Goal: Task Accomplishment & Management: Use online tool/utility

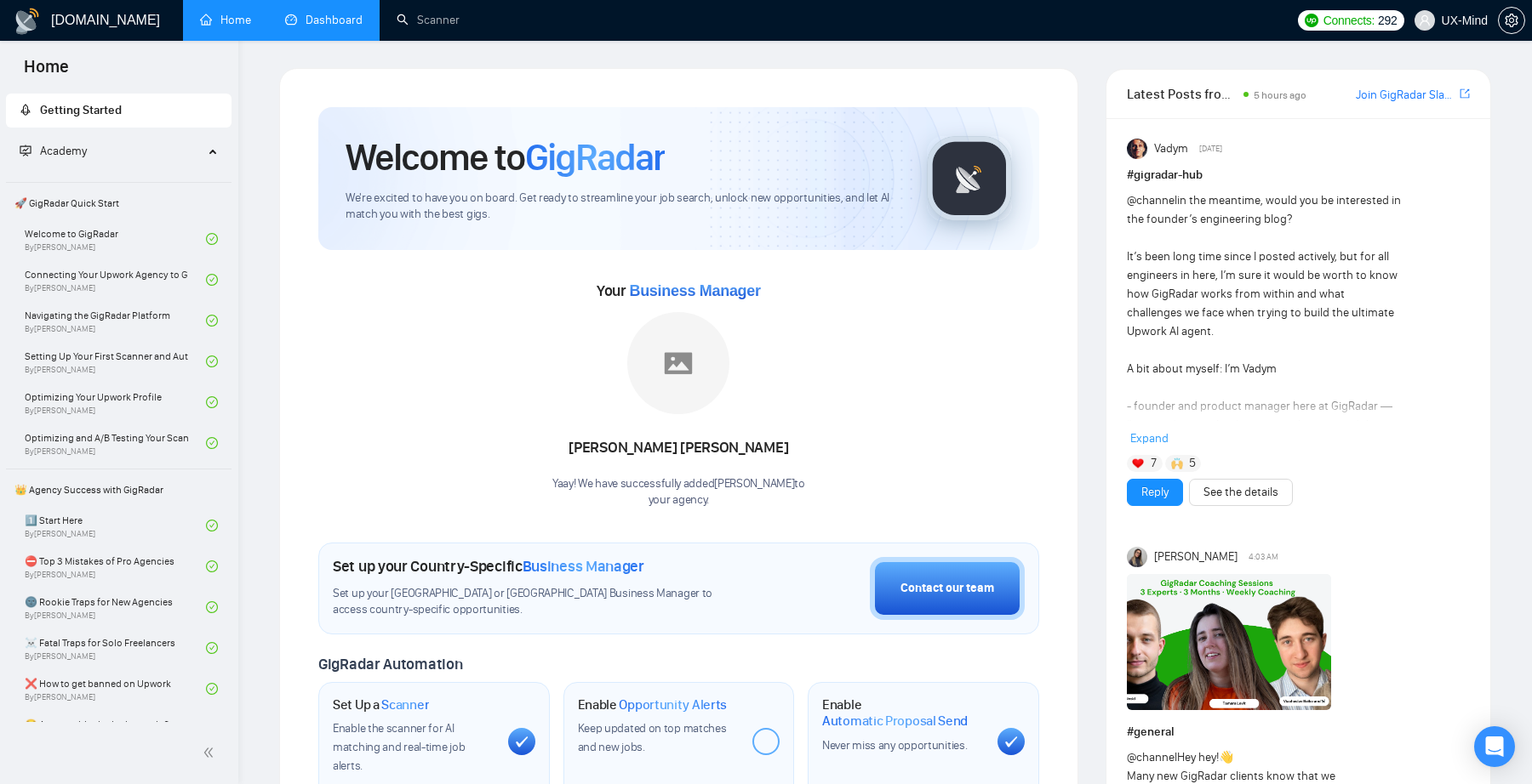
click at [312, 27] on link "Dashboard" at bounding box center [324, 19] width 78 height 14
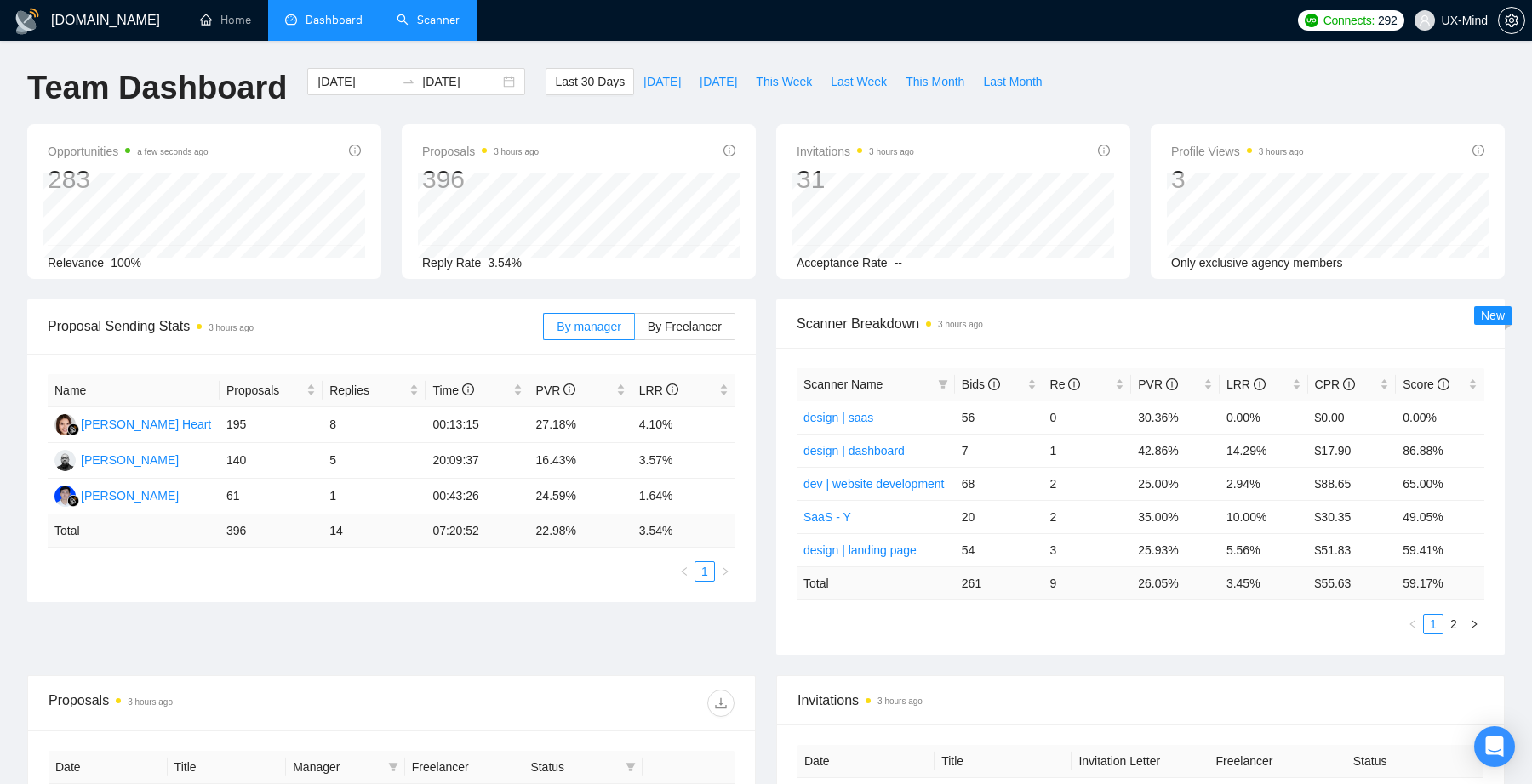
click at [440, 27] on link "Scanner" at bounding box center [428, 19] width 63 height 14
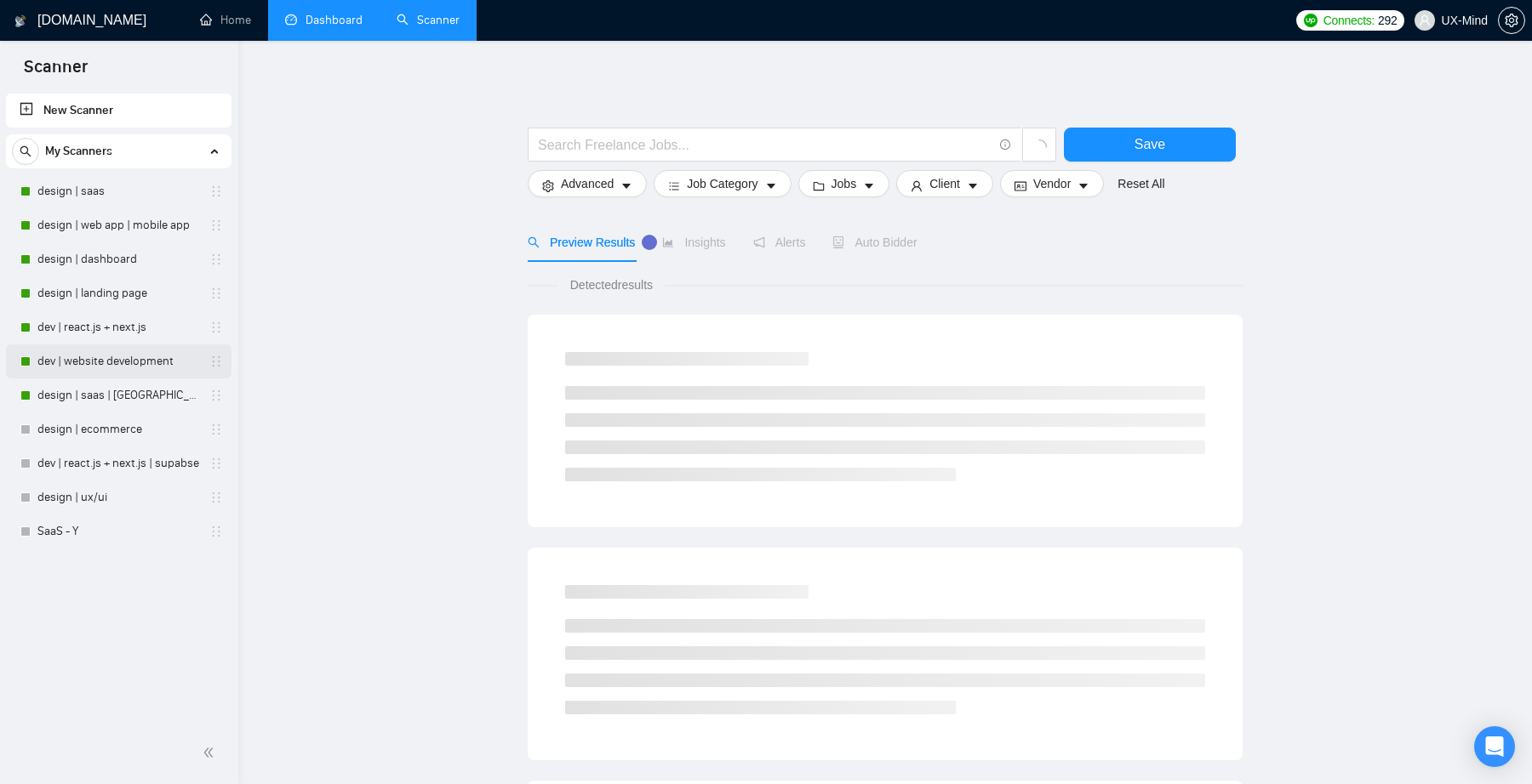
click at [121, 359] on link "dev | website development" at bounding box center [118, 362] width 162 height 34
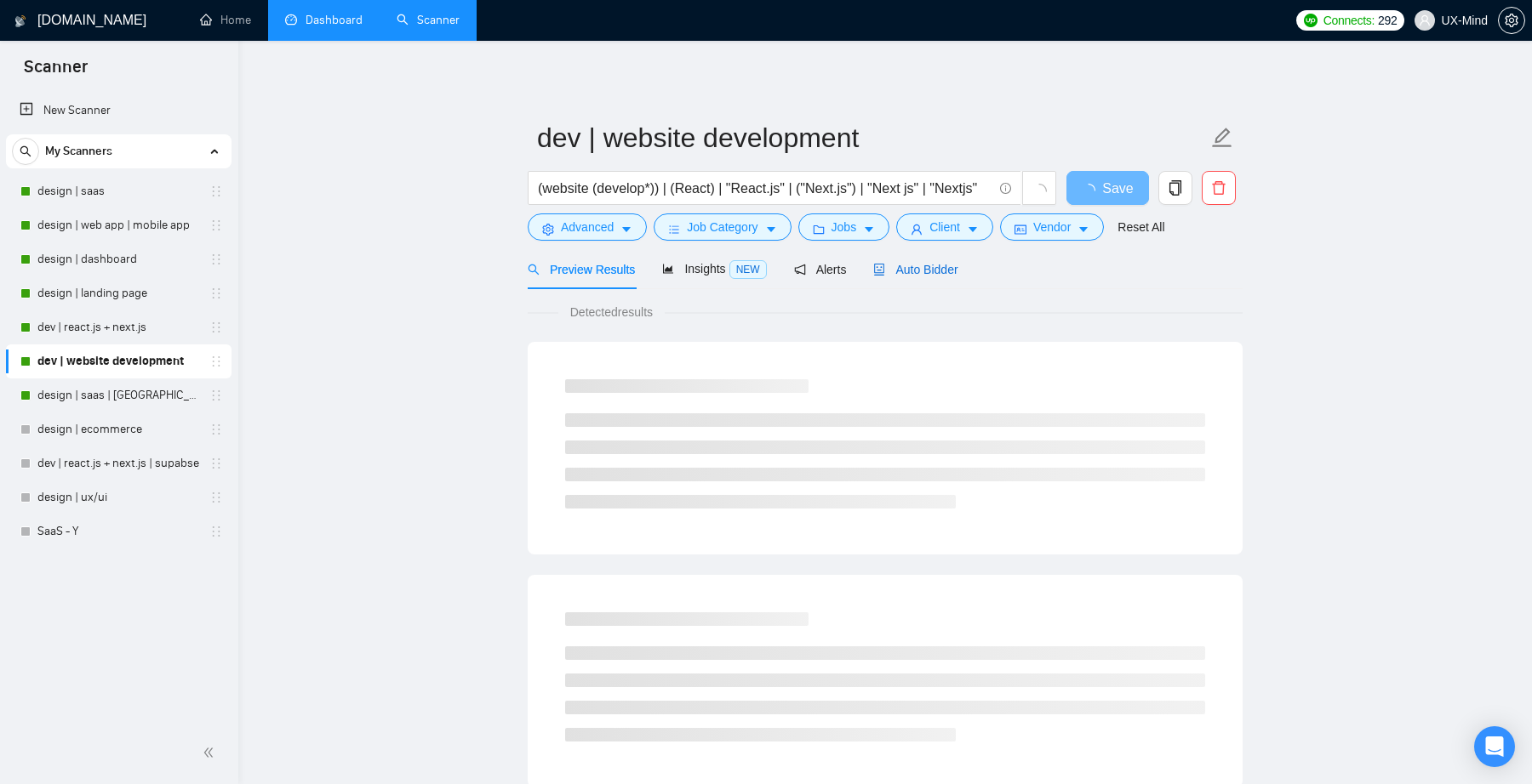
click at [917, 260] on div "Auto Bidder" at bounding box center [915, 270] width 84 height 19
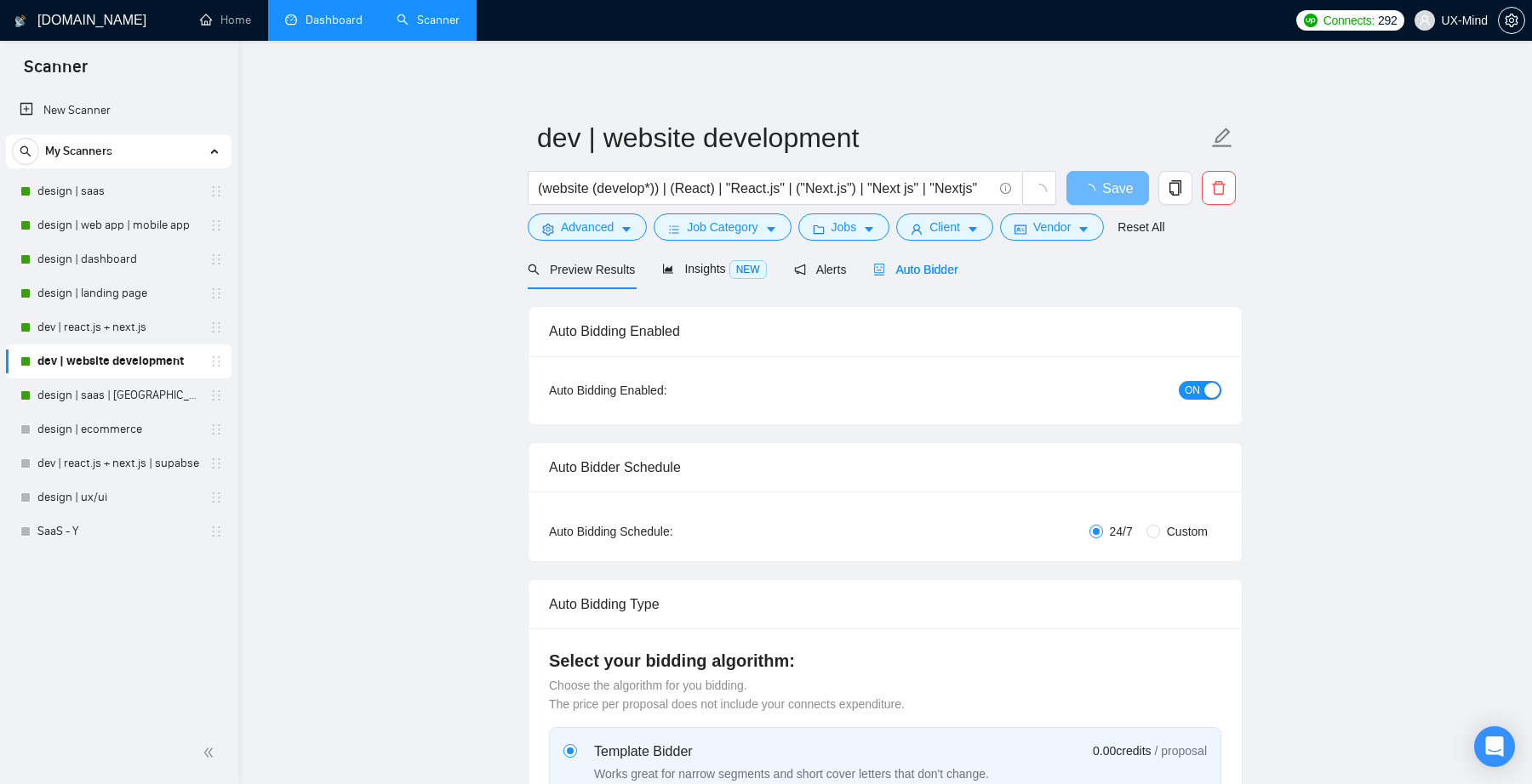
checkbox input "true"
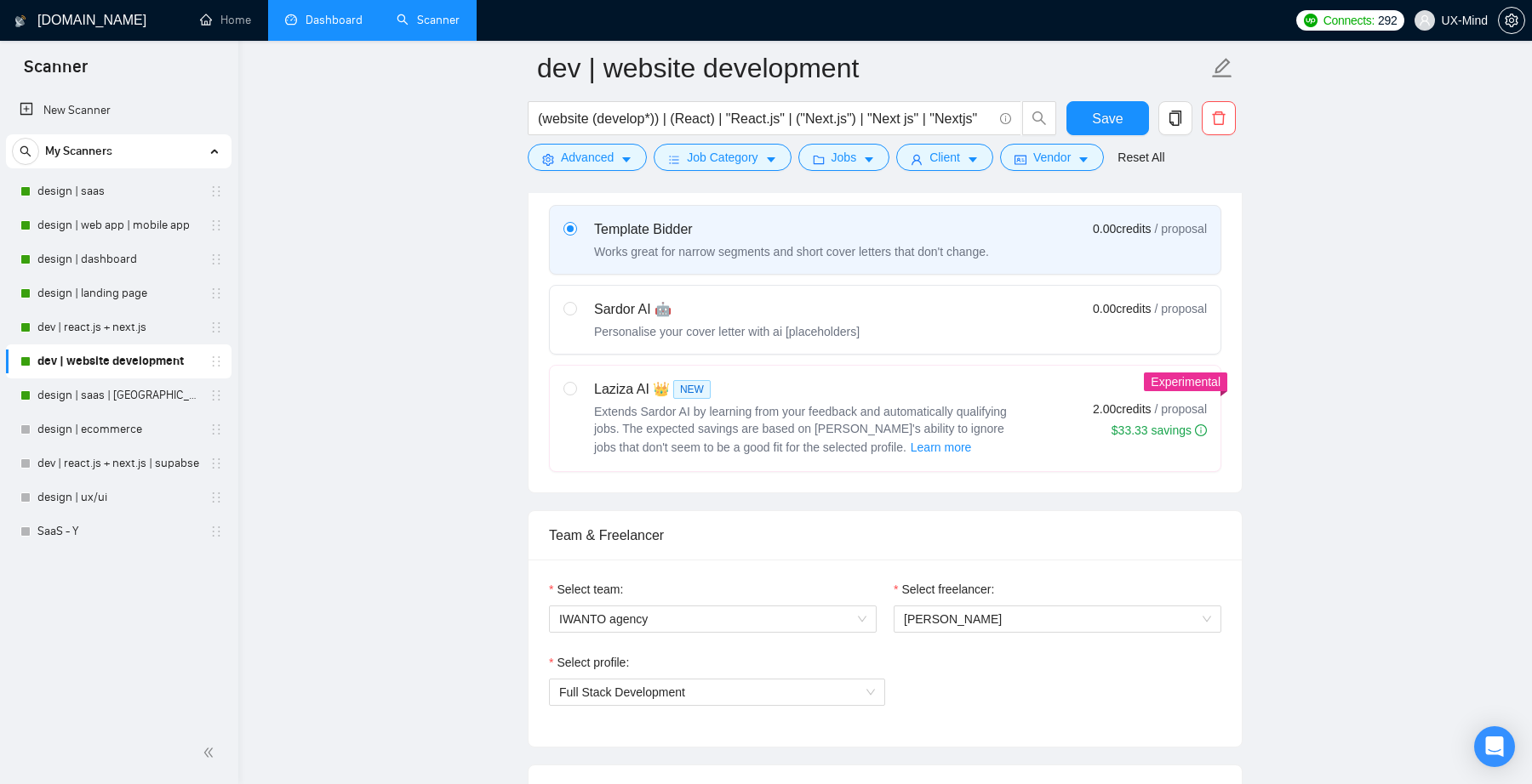
scroll to position [540, 0]
click at [817, 435] on div "Extends Sardor AI by learning from your feedback and automatically qualifying j…" at bounding box center [806, 427] width 425 height 55
click at [575, 390] on input "radio" at bounding box center [569, 384] width 12 height 12
radio input "true"
radio input "false"
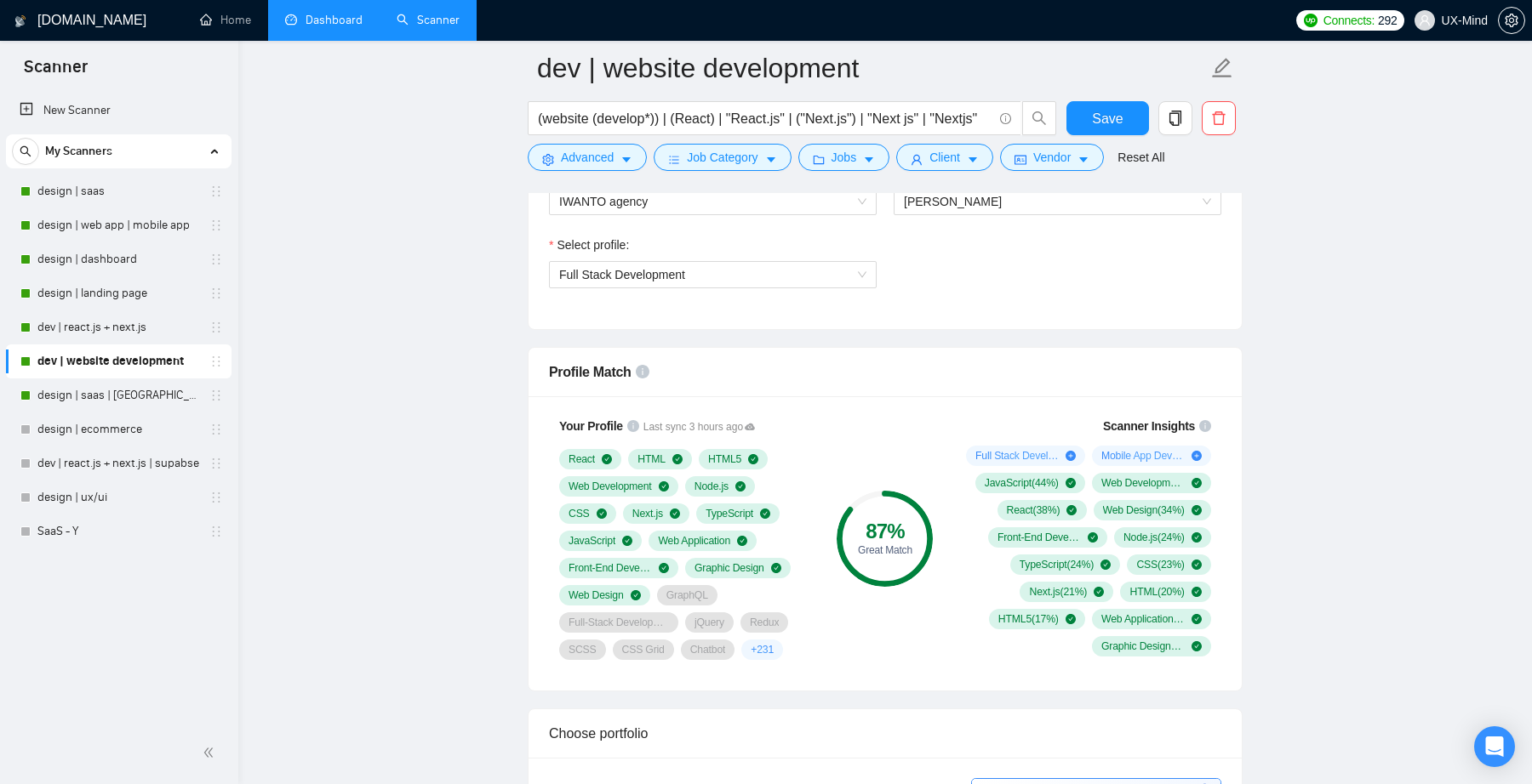
scroll to position [973, 0]
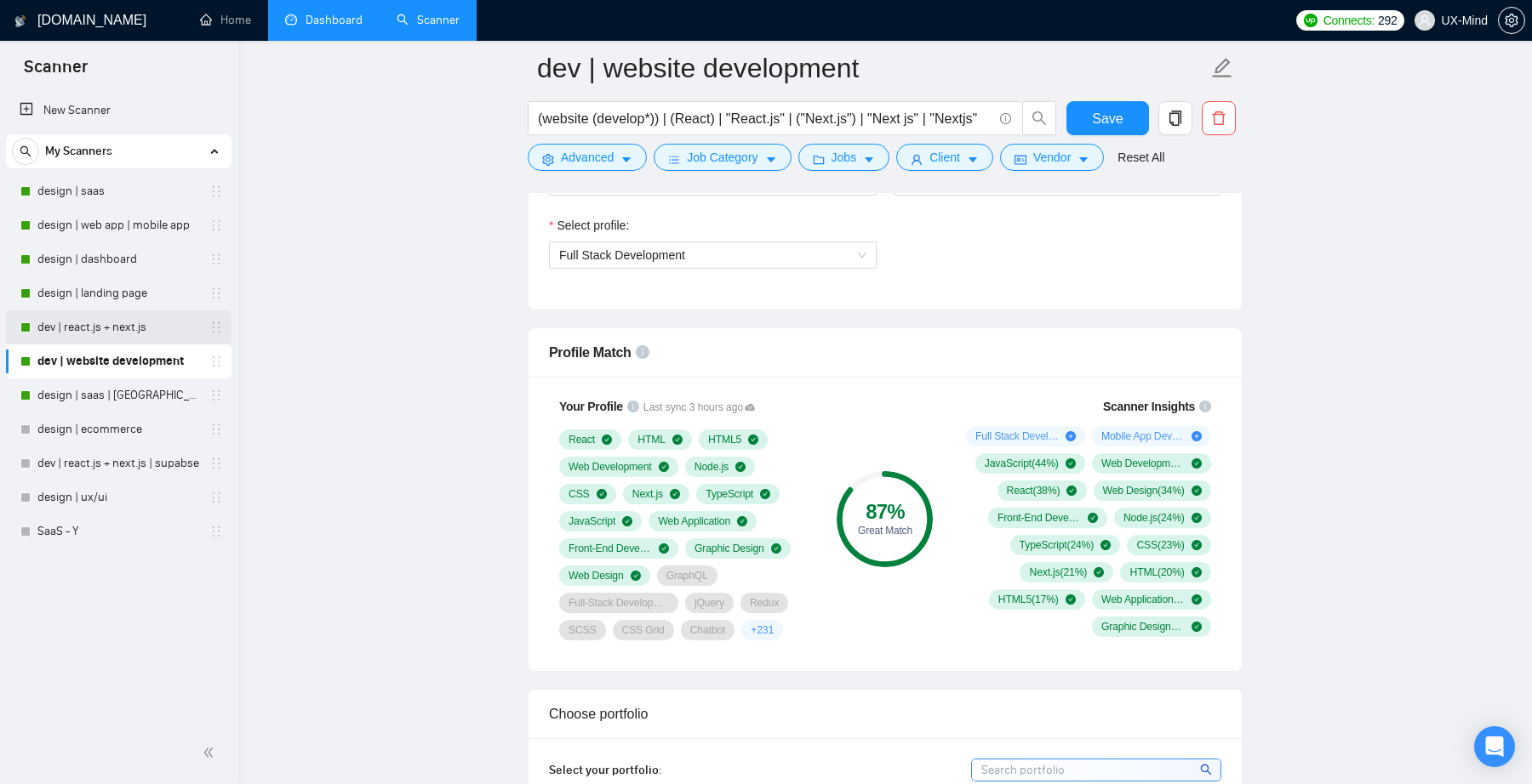
click at [118, 331] on link "dev | react.js + next.js" at bounding box center [118, 328] width 162 height 34
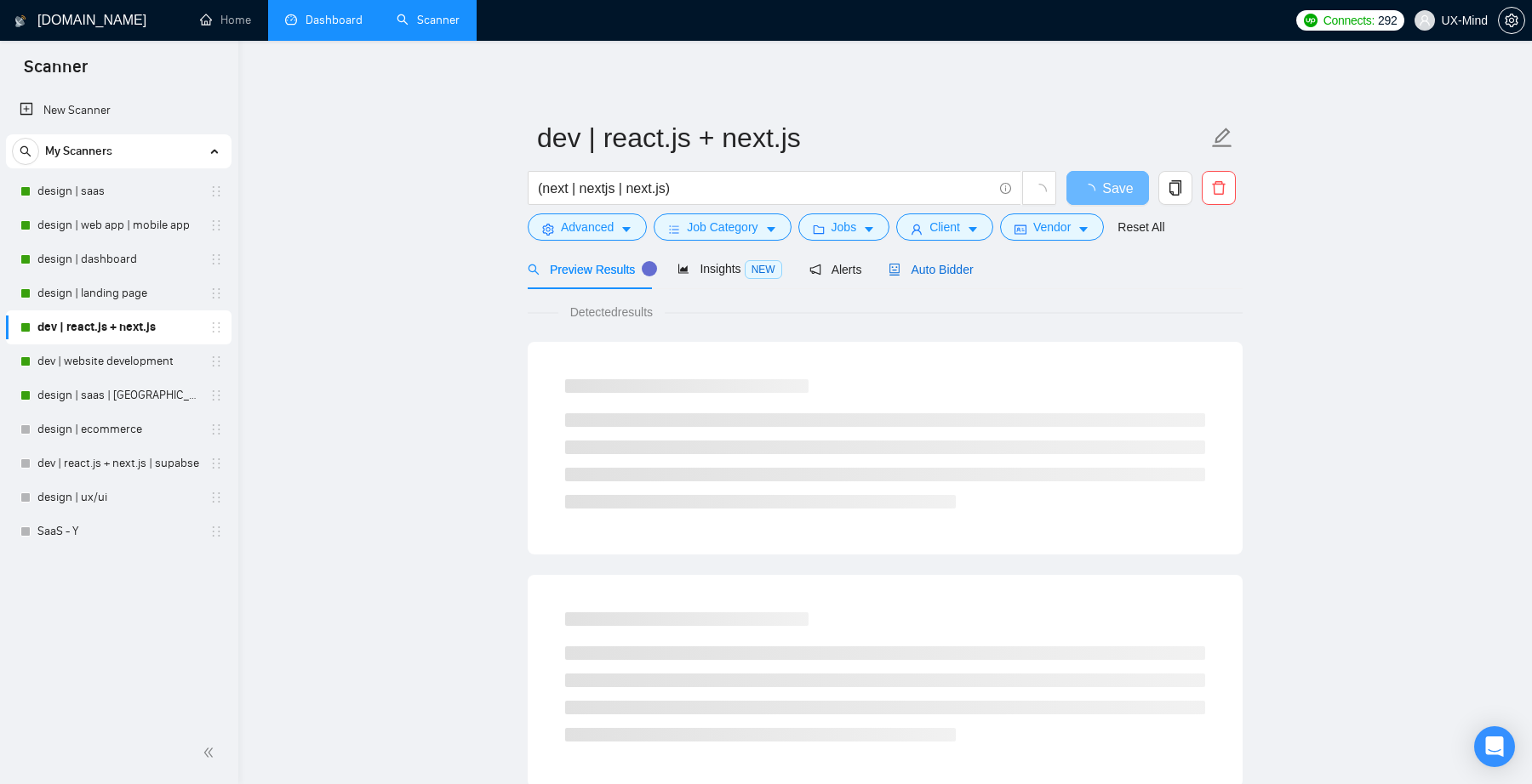
click at [928, 272] on span "Auto Bidder" at bounding box center [930, 270] width 84 height 13
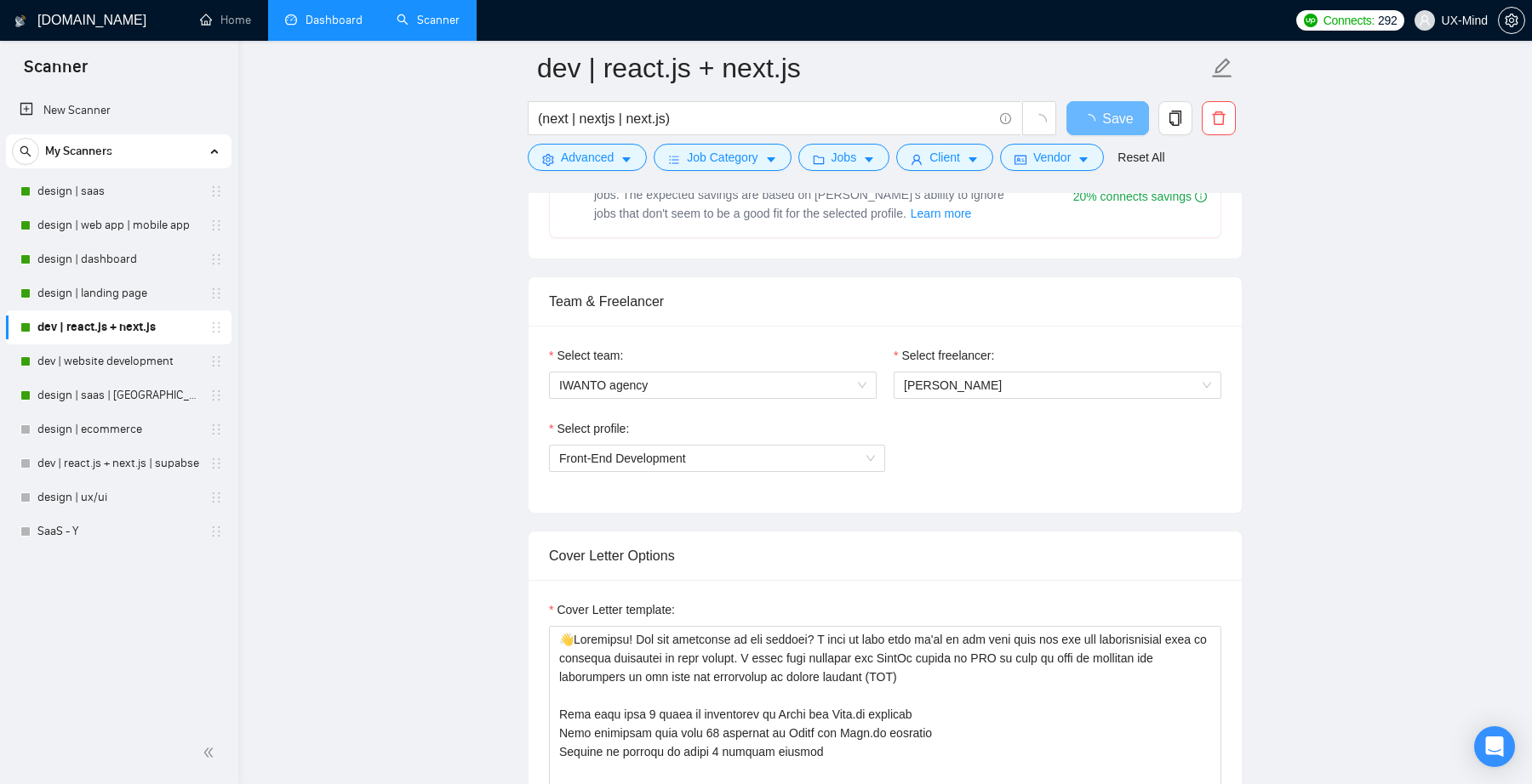
scroll to position [773, 0]
click at [925, 207] on span "Learn more" at bounding box center [941, 211] width 62 height 19
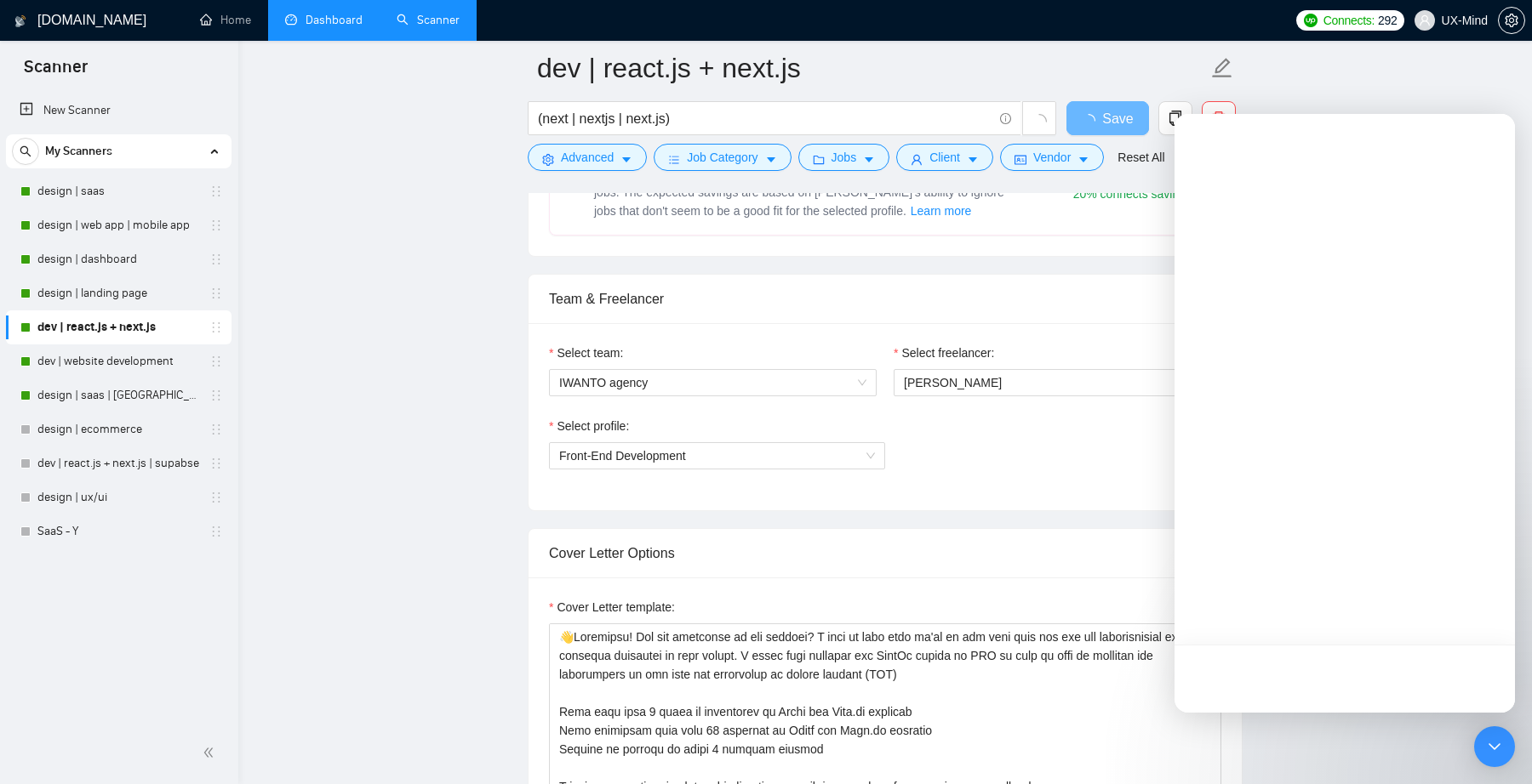
click at [981, 209] on div "Extends Sardor AI by learning from your feedback and automatically qualifying j…" at bounding box center [806, 194] width 425 height 55
click at [575, 157] on input "radio" at bounding box center [569, 151] width 12 height 12
radio input "true"
radio input "false"
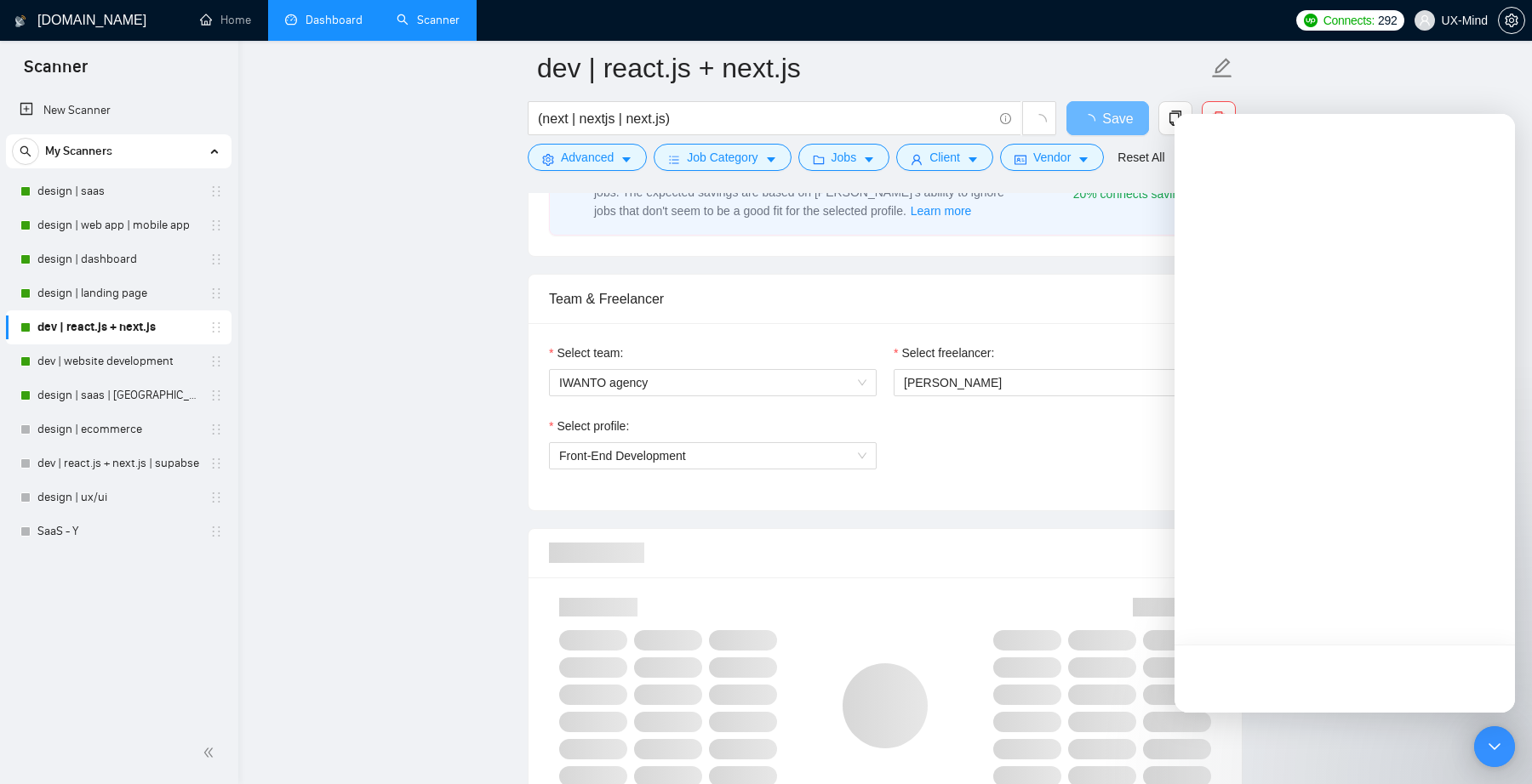
scroll to position [0, 0]
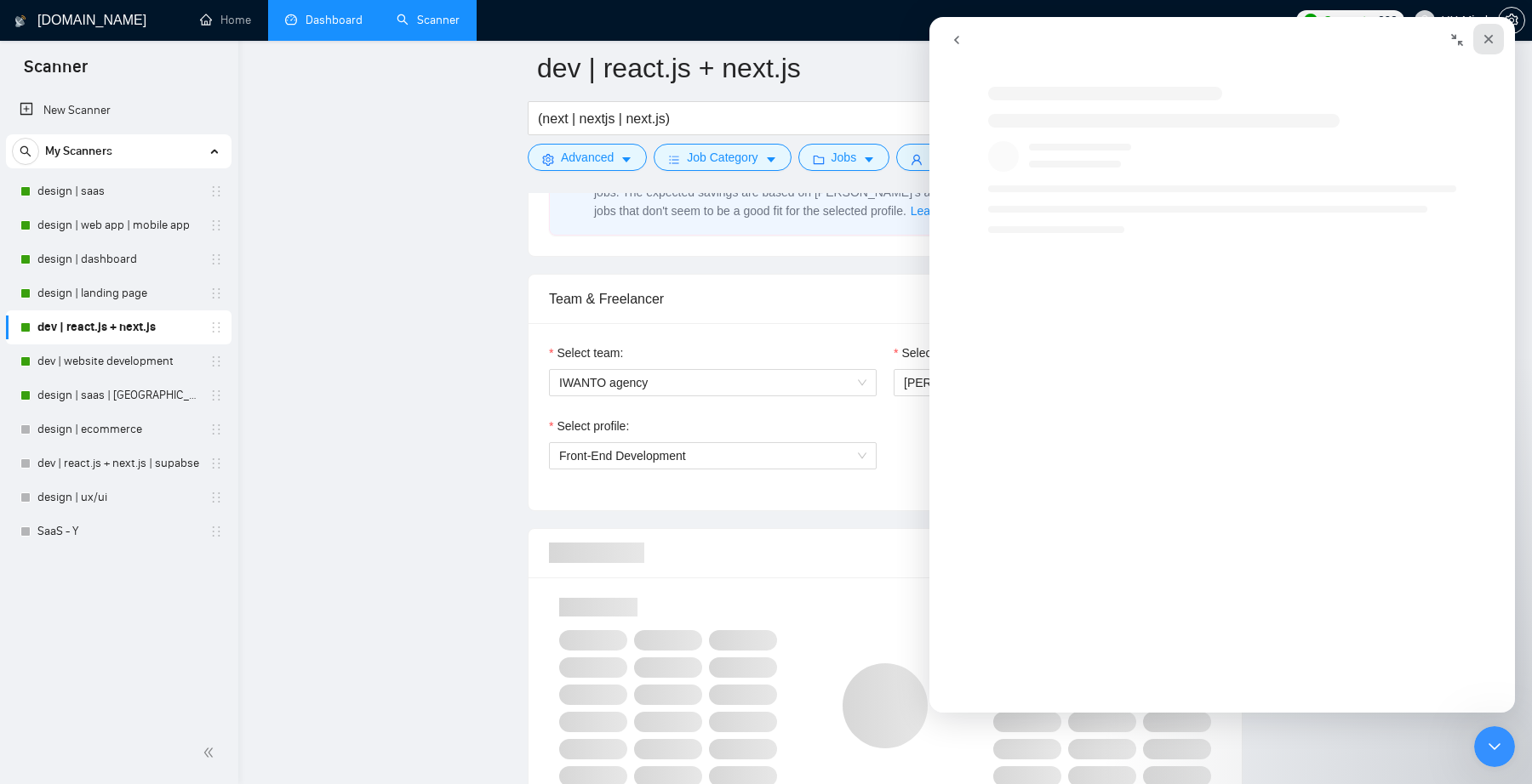
click at [1481, 41] on div "Close" at bounding box center [1488, 39] width 30 height 30
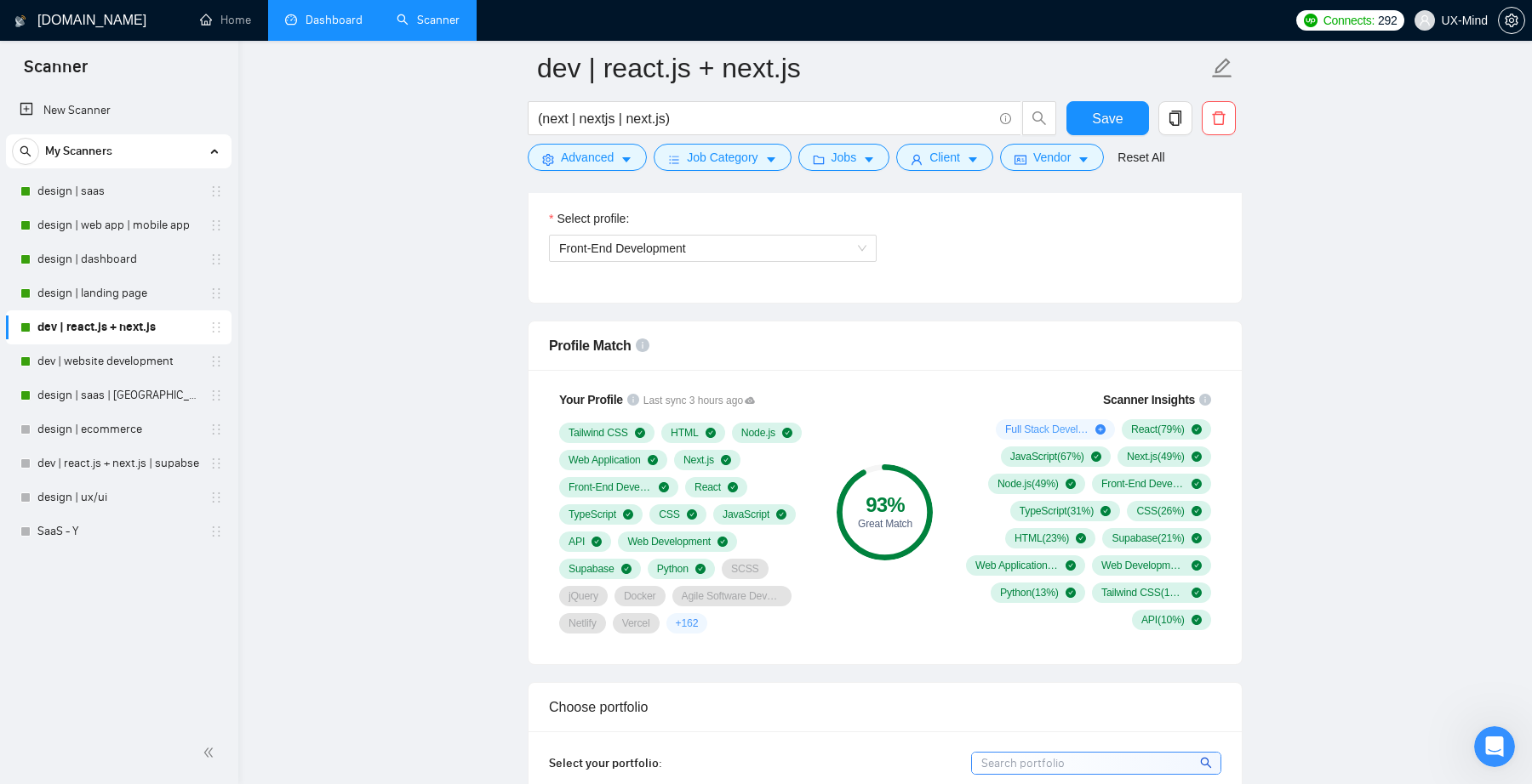
scroll to position [1098, 0]
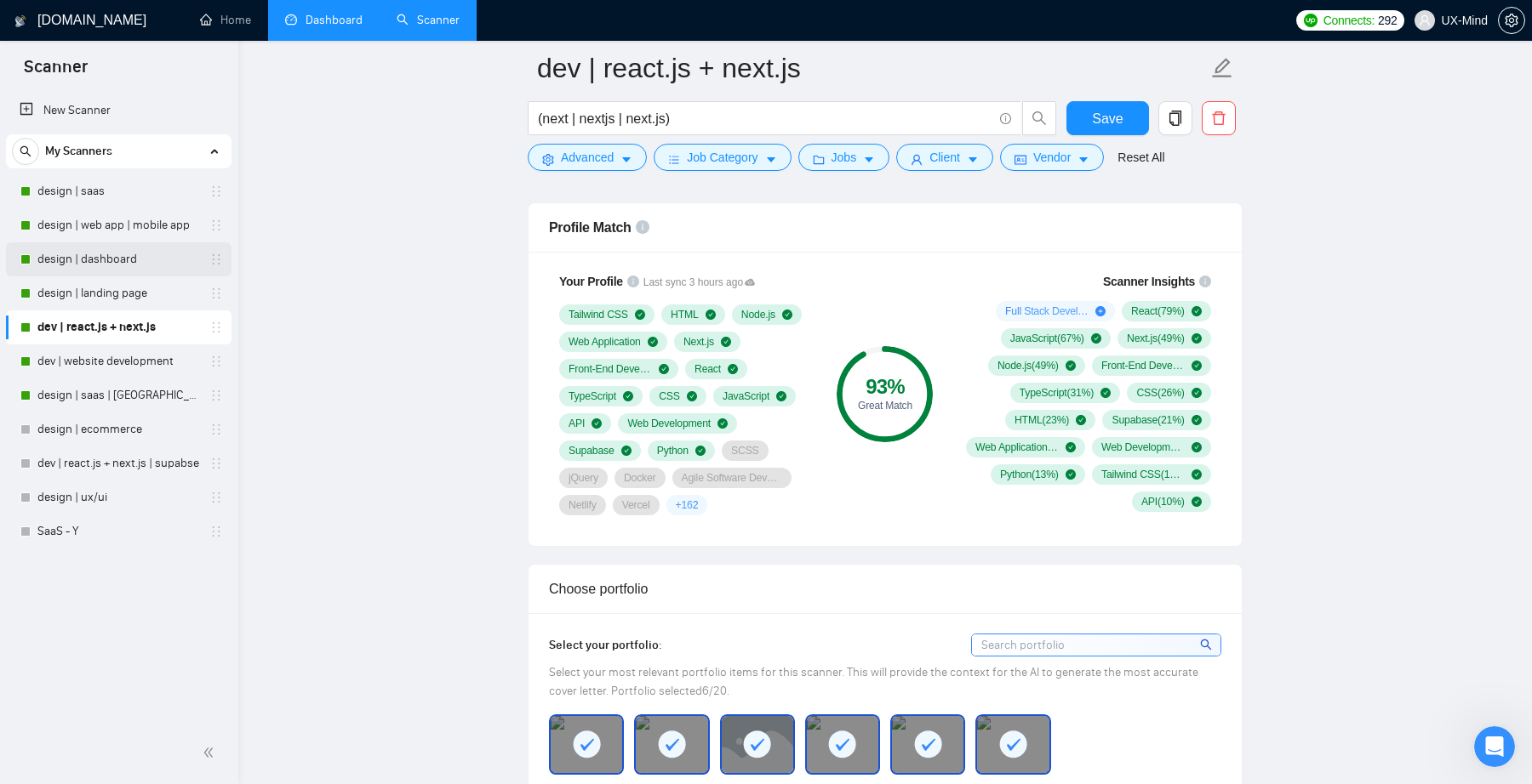
click at [146, 253] on link "design | dashboard" at bounding box center [118, 259] width 162 height 34
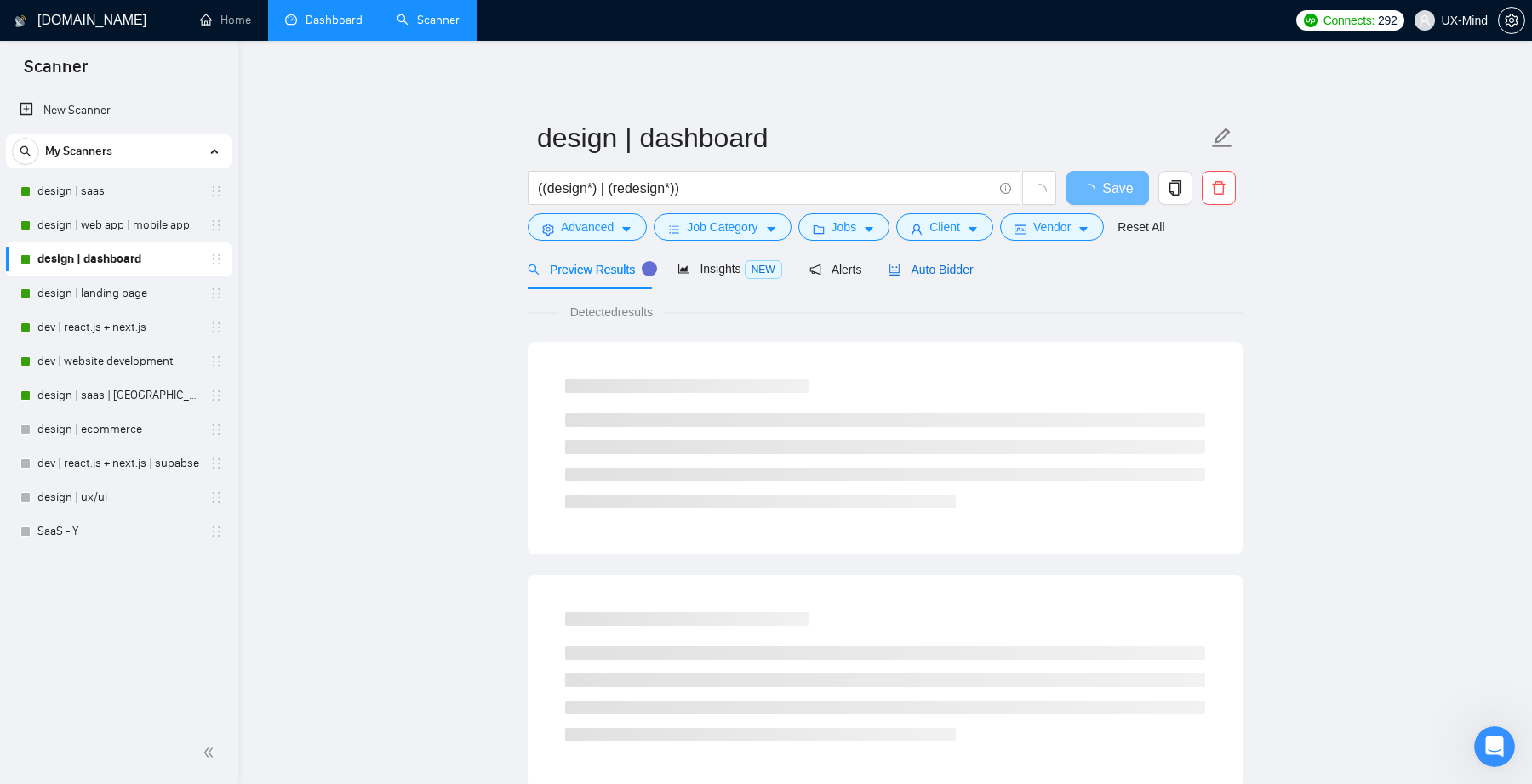
click at [919, 276] on span "Auto Bidder" at bounding box center [930, 270] width 84 height 13
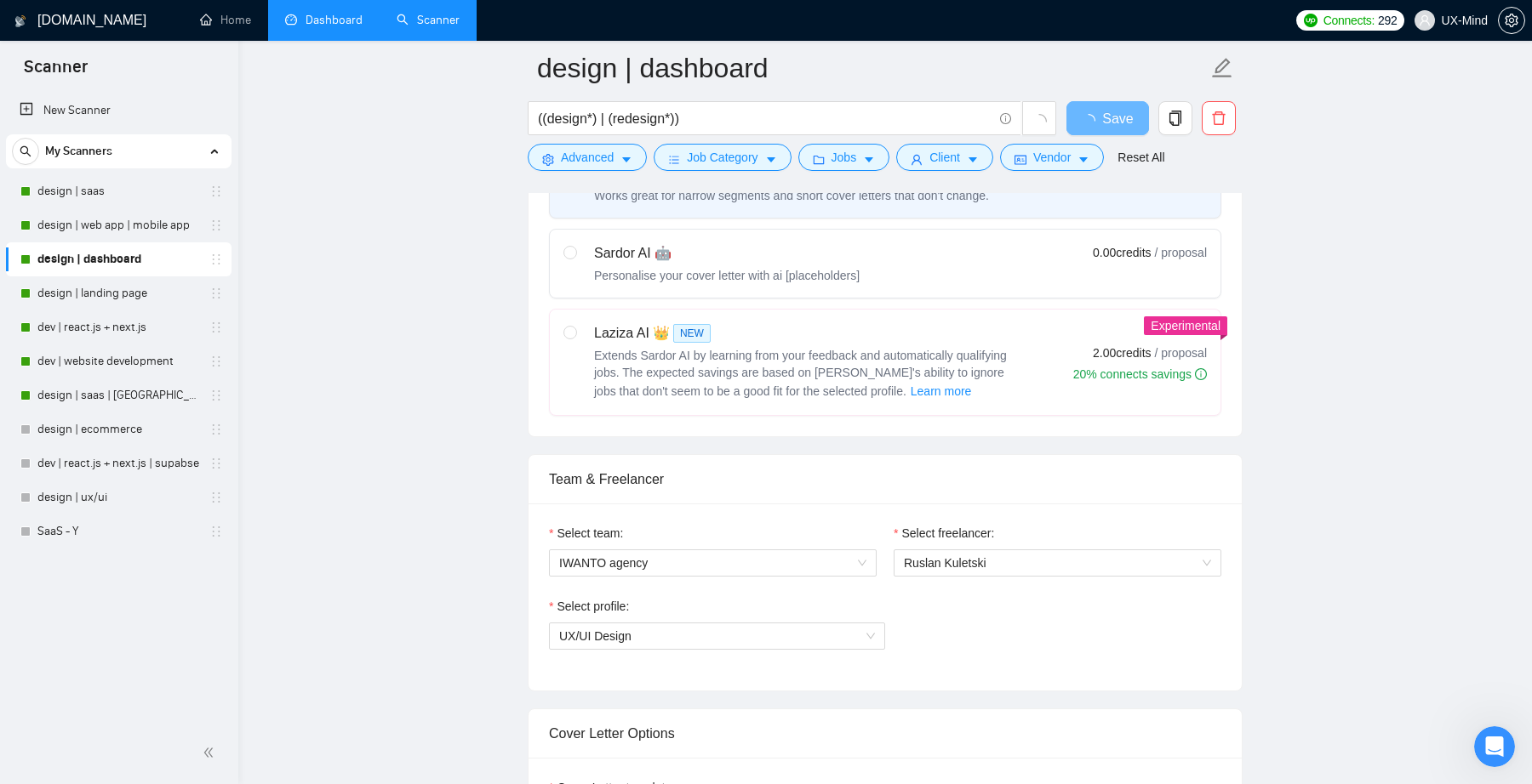
click at [831, 356] on span "Extends Sardor AI by learning from your feedback and automatically qualifying j…" at bounding box center [801, 373] width 413 height 49
click at [575, 338] on input "radio" at bounding box center [569, 331] width 12 height 12
radio input "true"
radio input "false"
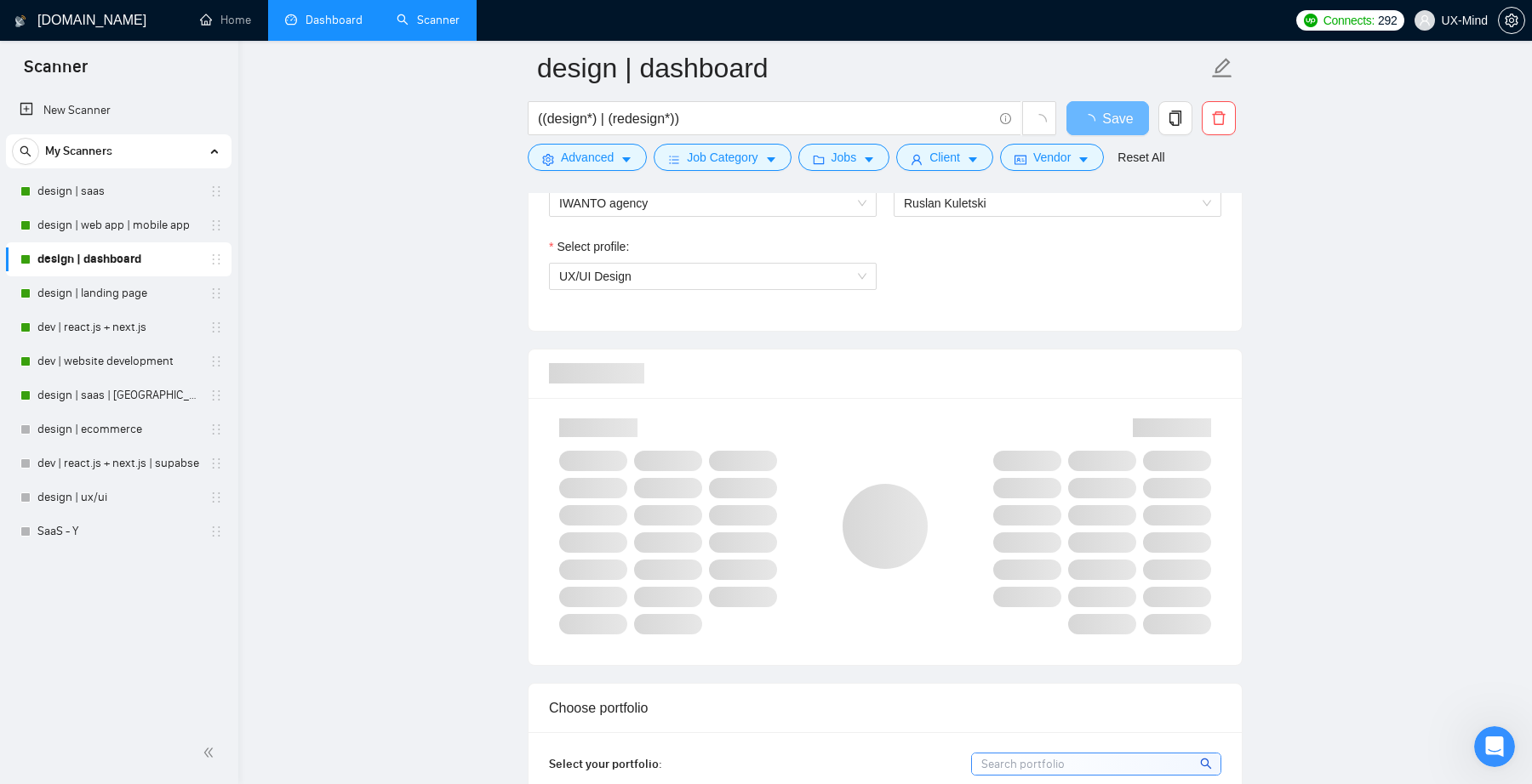
scroll to position [967, 0]
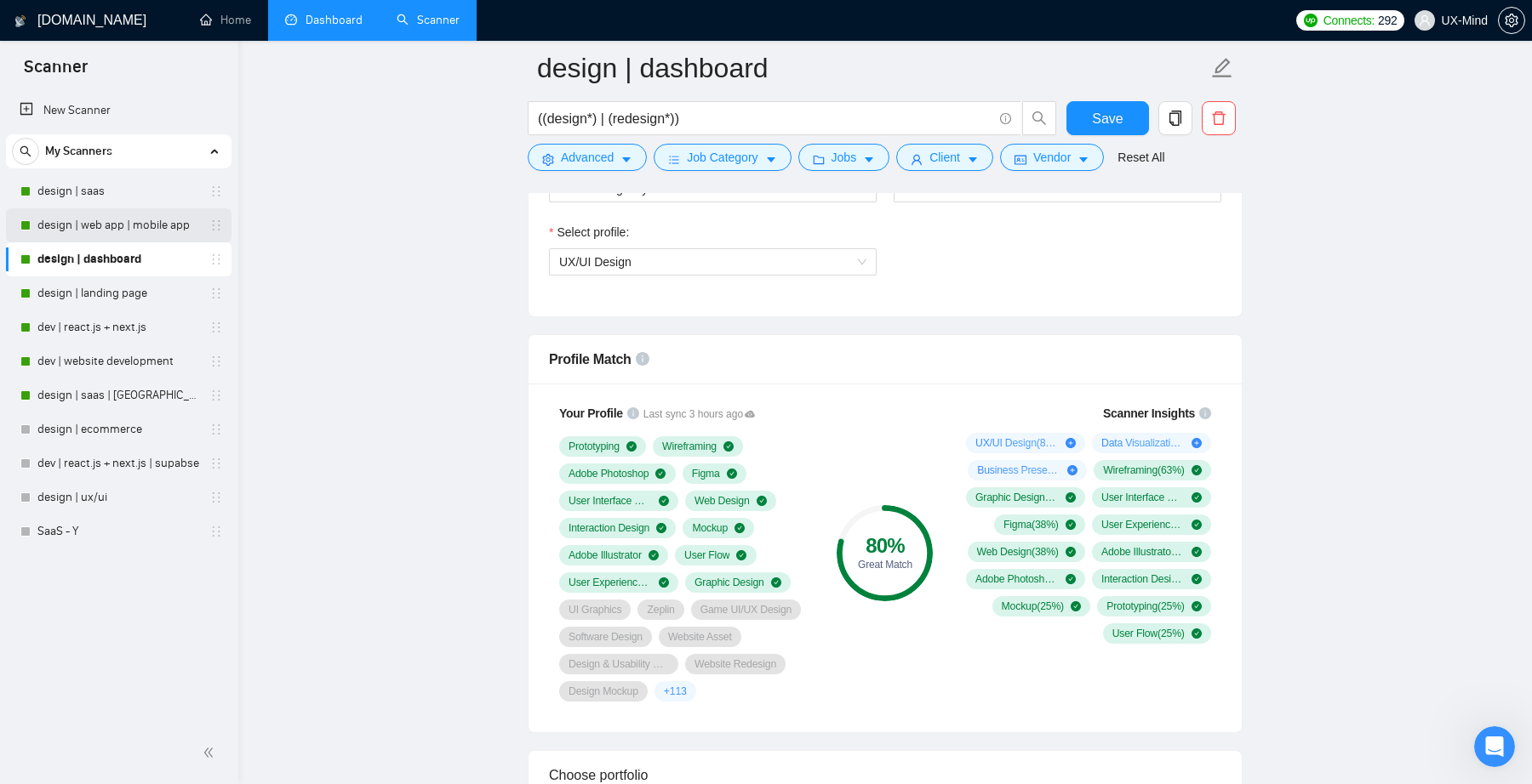
click at [132, 209] on link "design | web app | mobile app" at bounding box center [118, 225] width 162 height 34
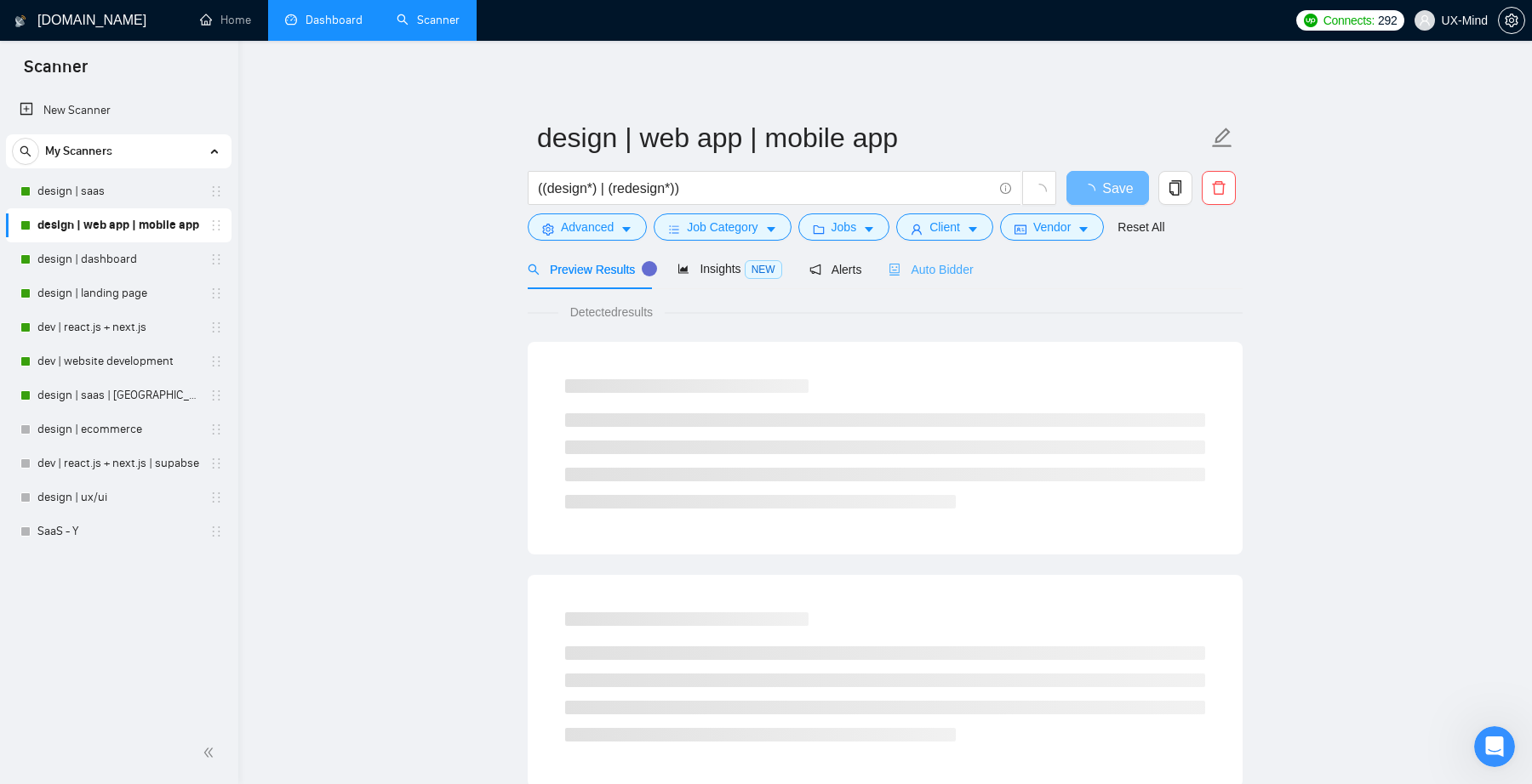
click at [943, 282] on div "Auto Bidder" at bounding box center [930, 269] width 84 height 40
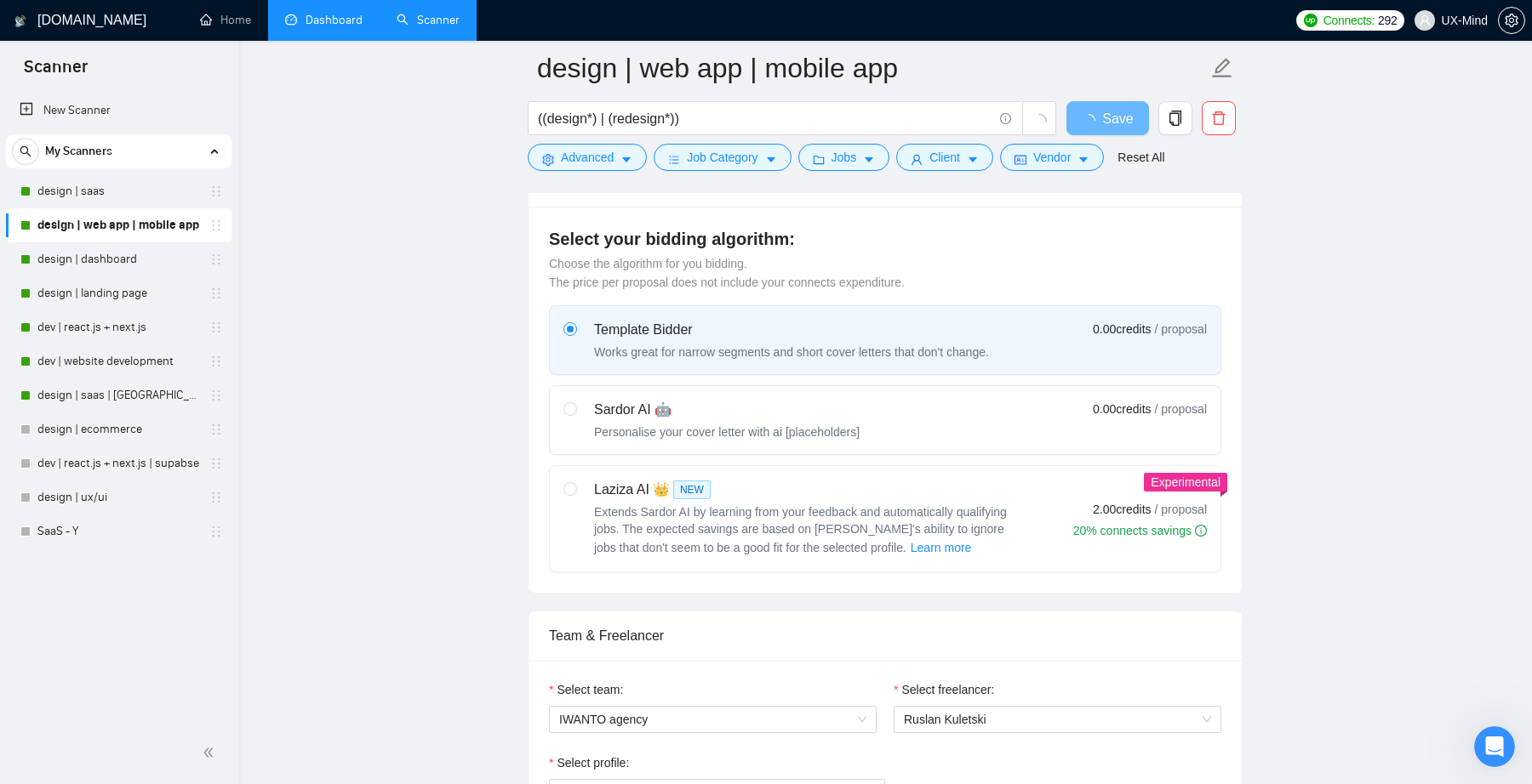
click at [919, 515] on span "Extends Sardor AI by learning from your feedback and automatically qualifying j…" at bounding box center [801, 530] width 413 height 49
click at [575, 494] on input "radio" at bounding box center [569, 488] width 12 height 12
radio input "true"
radio input "false"
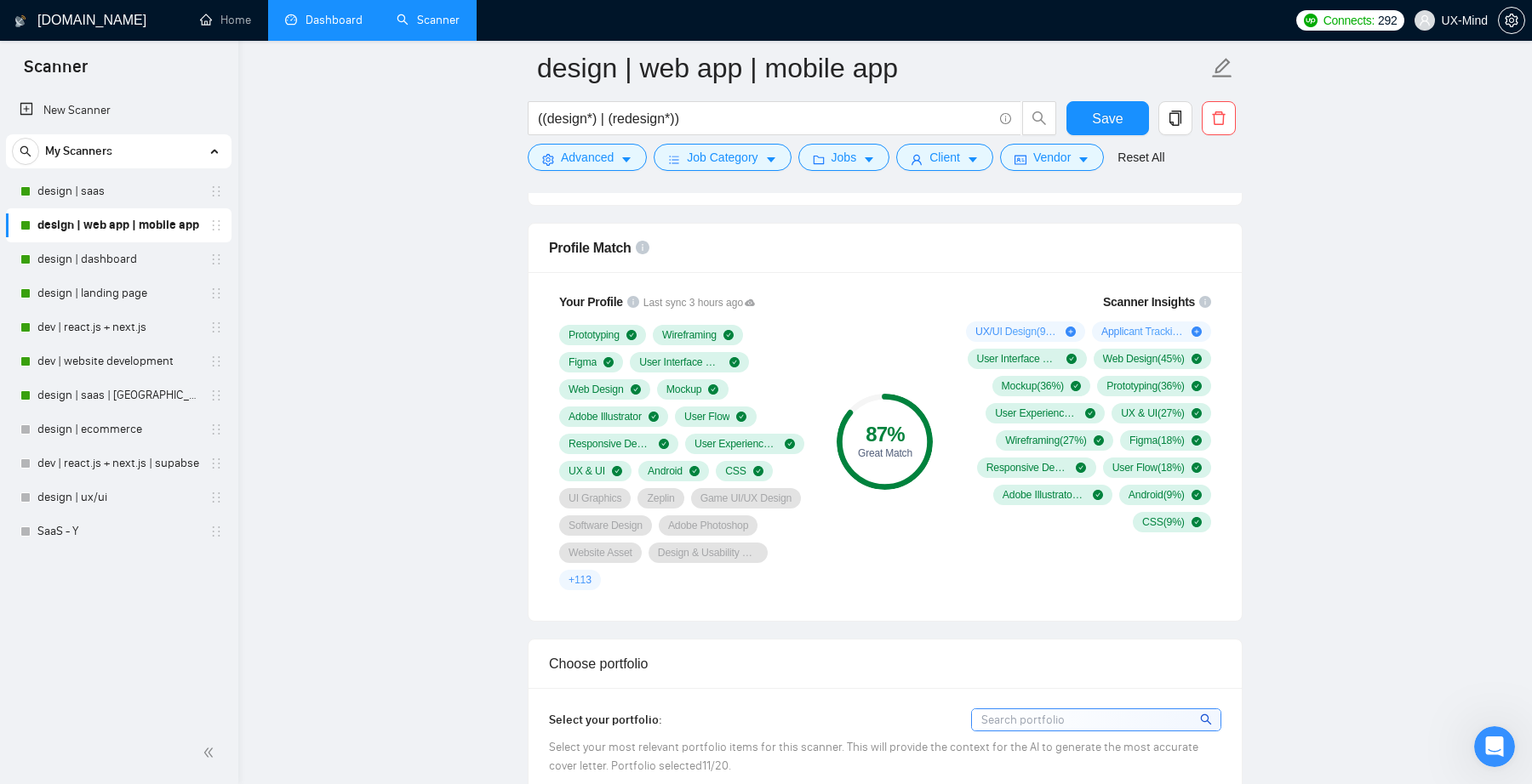
scroll to position [1124, 0]
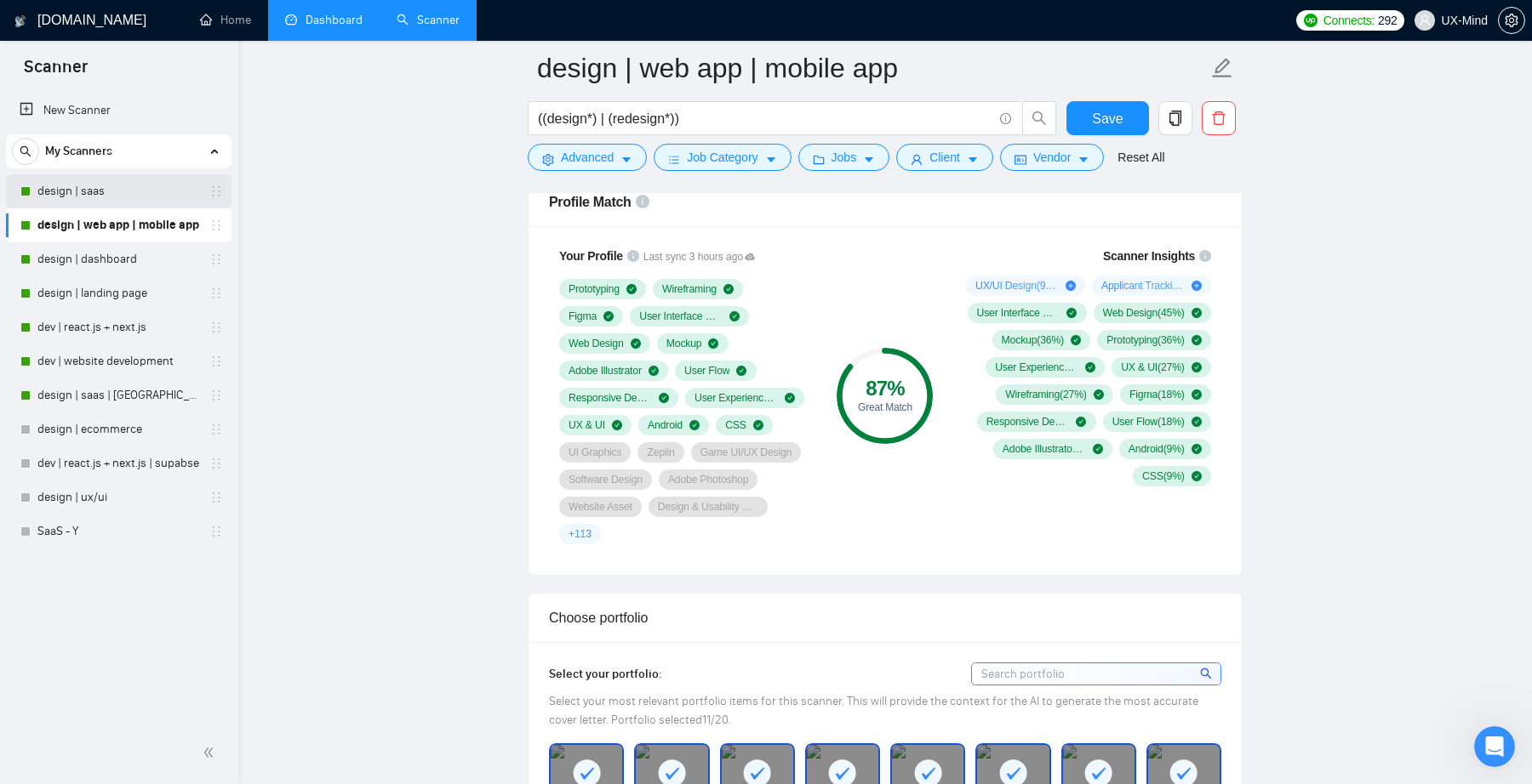
click at [118, 187] on link "design | saas" at bounding box center [118, 191] width 162 height 34
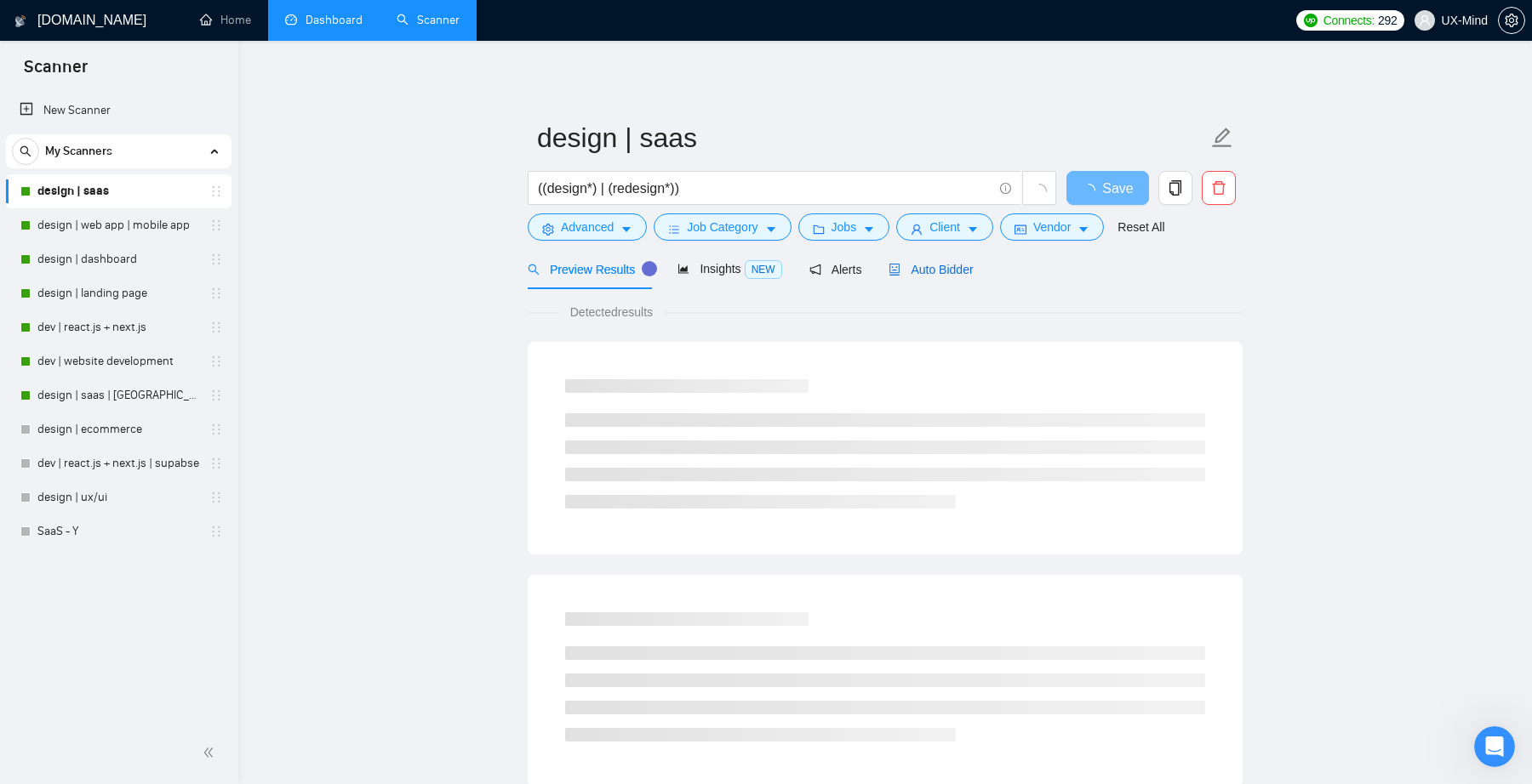
click at [932, 276] on span "Auto Bidder" at bounding box center [930, 270] width 84 height 13
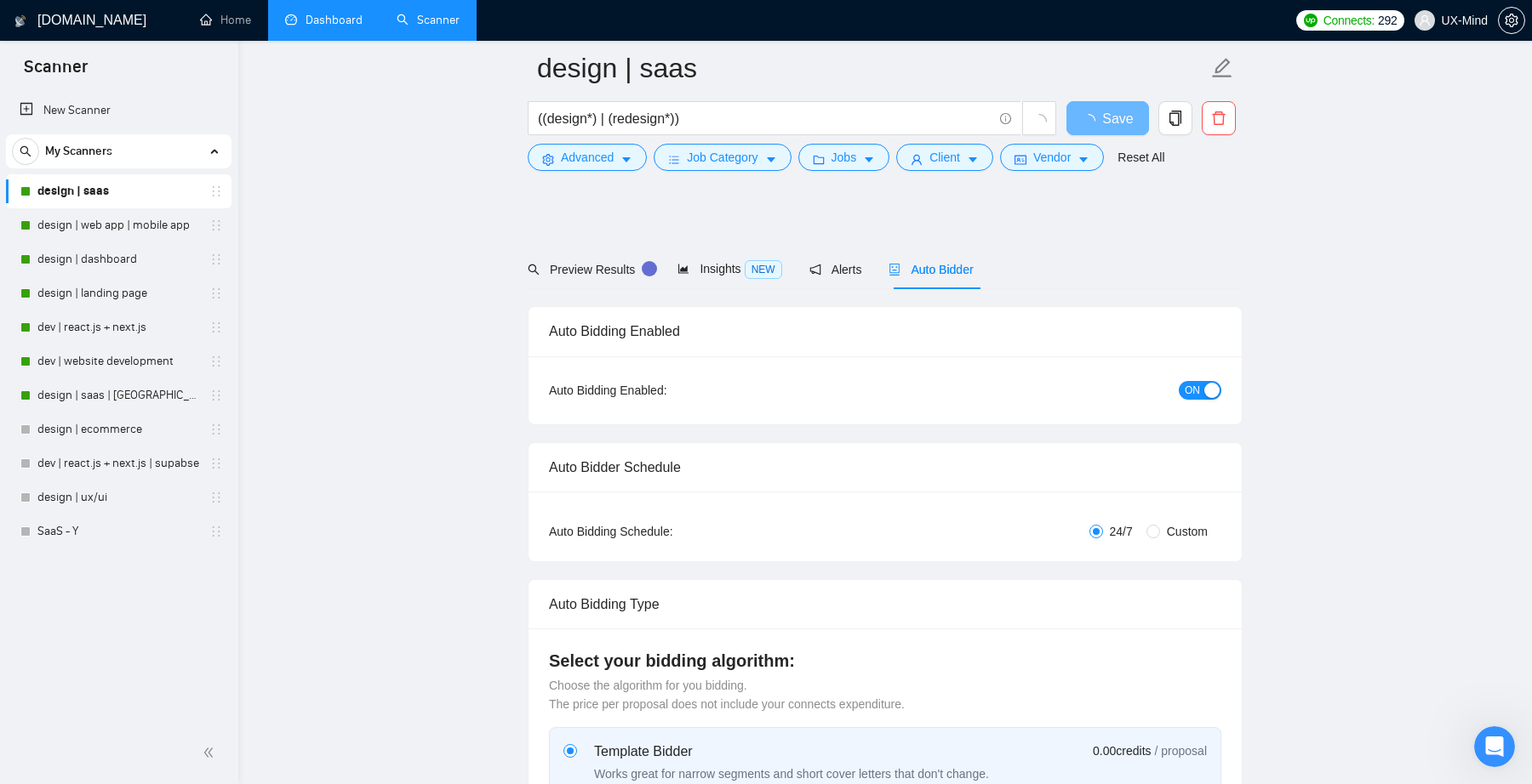
scroll to position [508, 0]
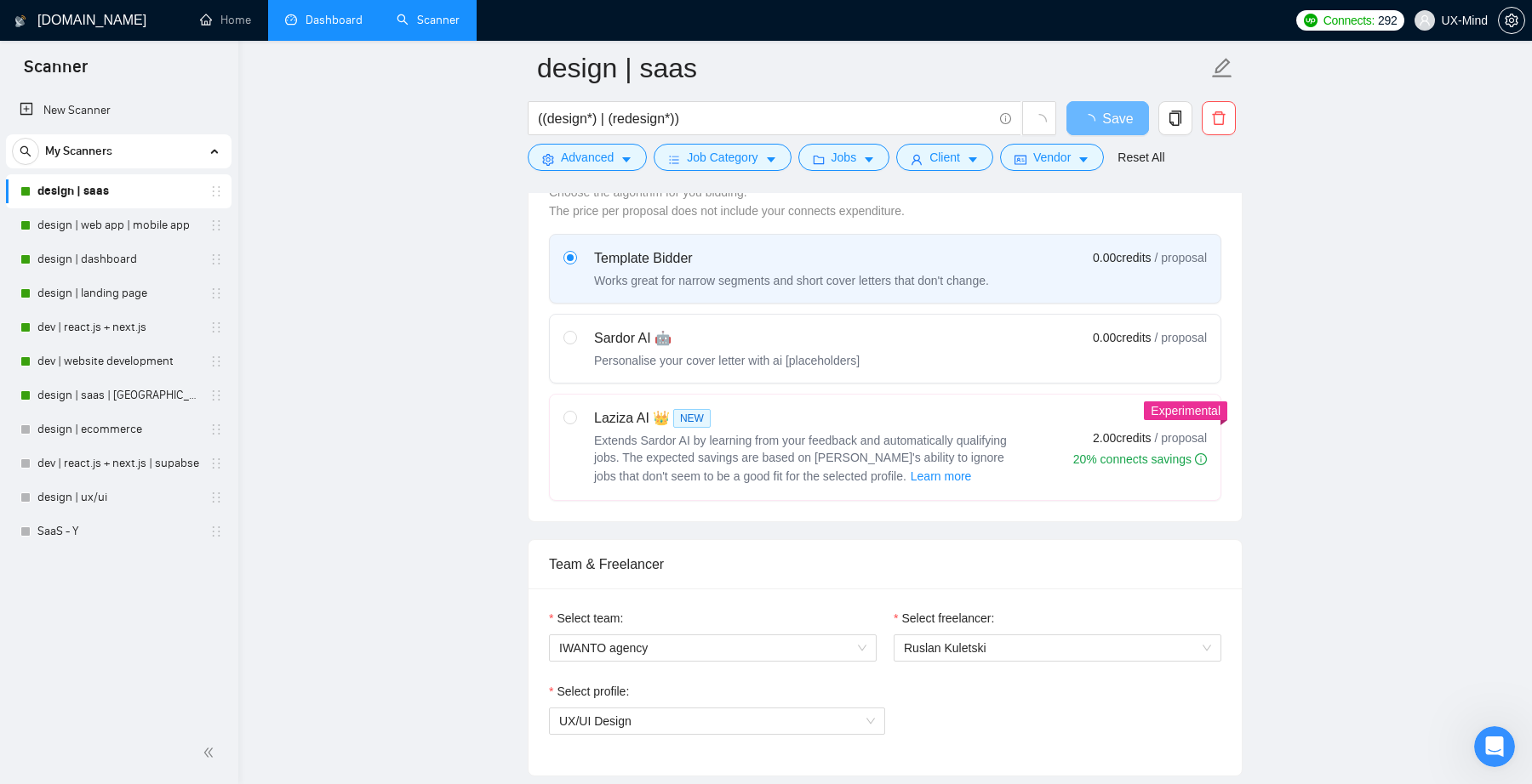
click at [793, 423] on div "Laziza AI 👑 NEW" at bounding box center [806, 419] width 425 height 21
click at [575, 423] on input "radio" at bounding box center [569, 417] width 12 height 12
radio input "true"
radio input "false"
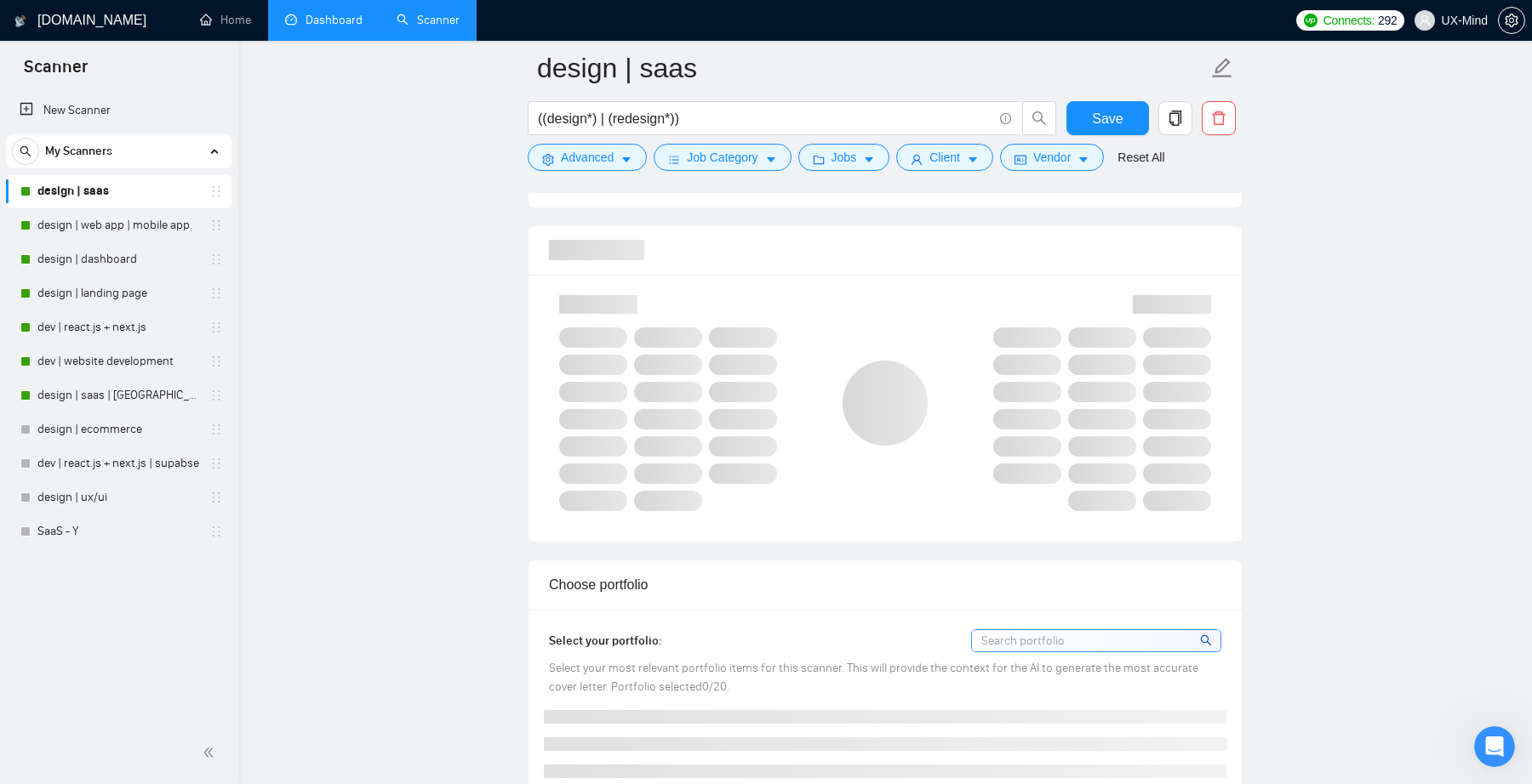
scroll to position [1124, 0]
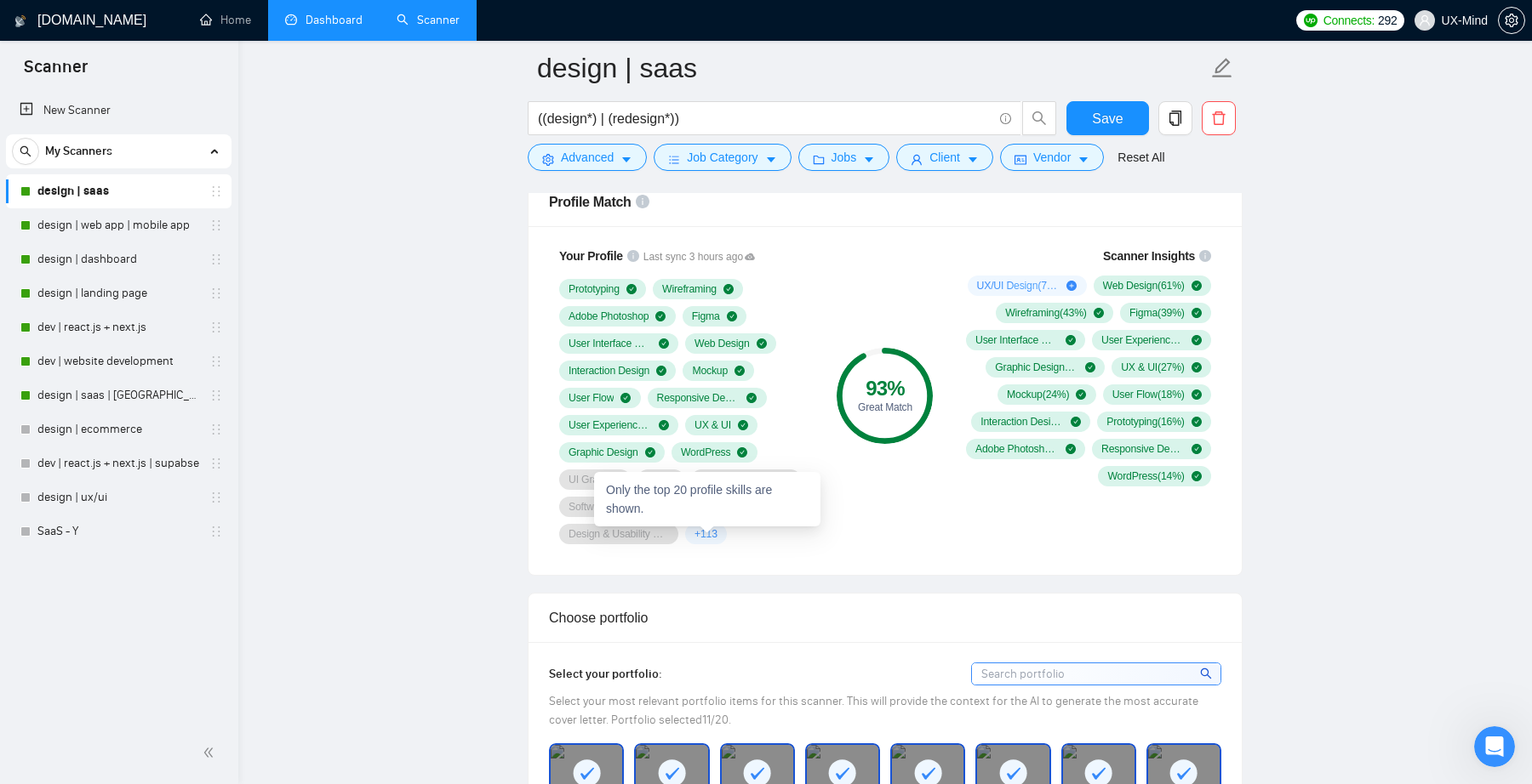
click at [714, 539] on span "+ 113" at bounding box center [706, 534] width 23 height 13
click at [767, 539] on div "Prototyping Wireframing Adobe Photoshop Figma User Interface Design Web Design …" at bounding box center [685, 412] width 252 height 265
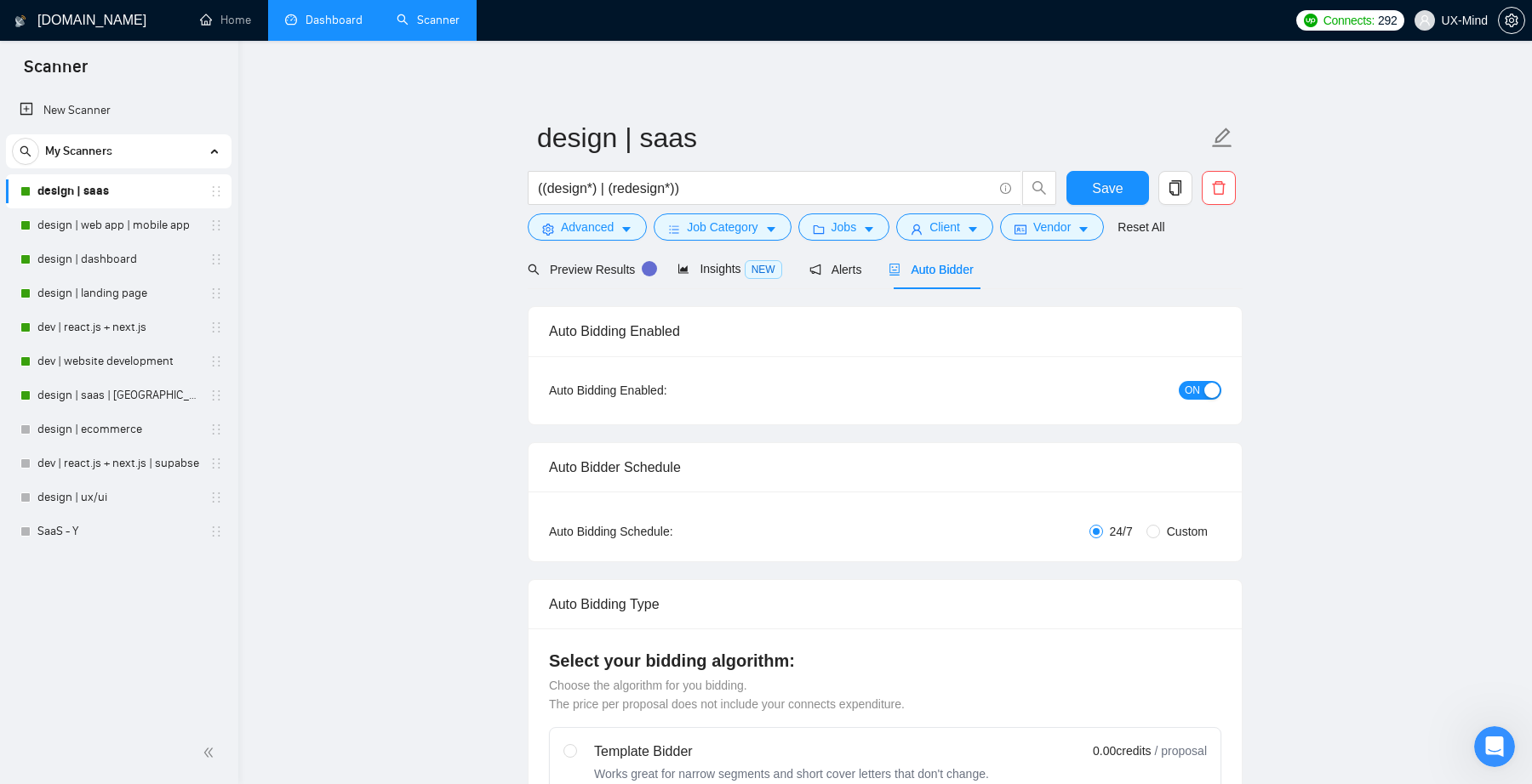
scroll to position [0, 0]
